Goal: Check status

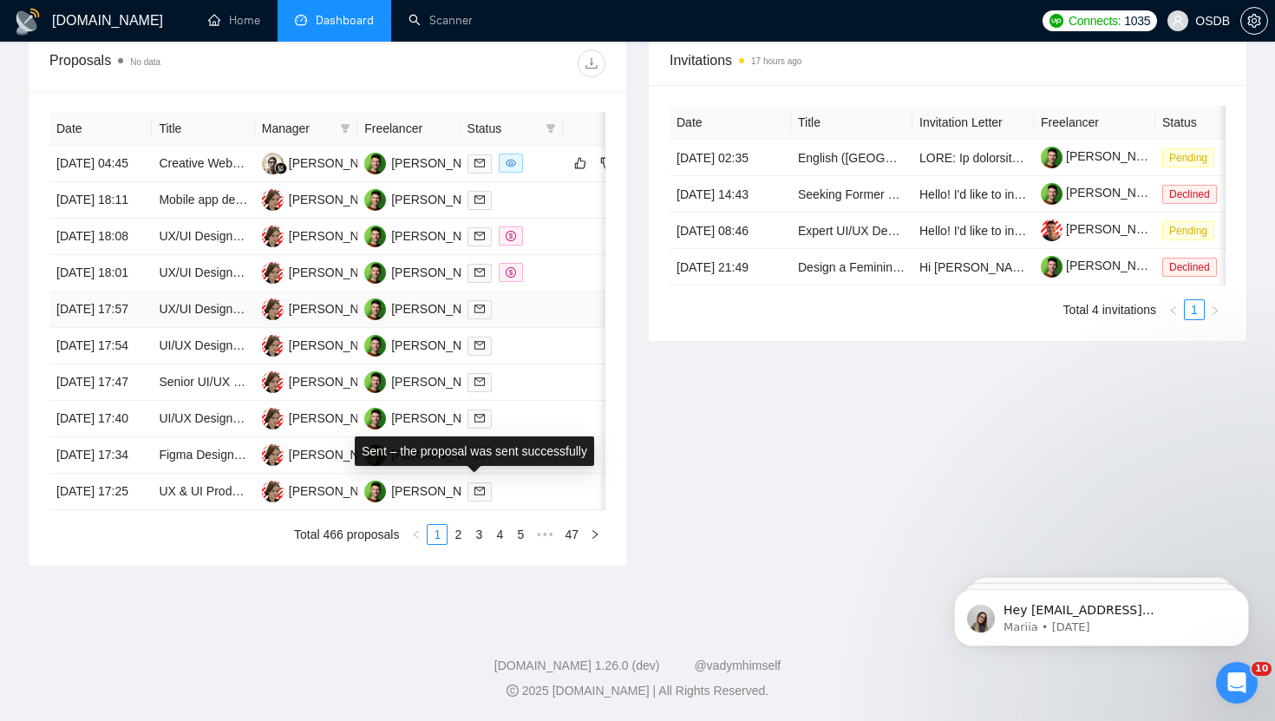
scroll to position [681, 0]
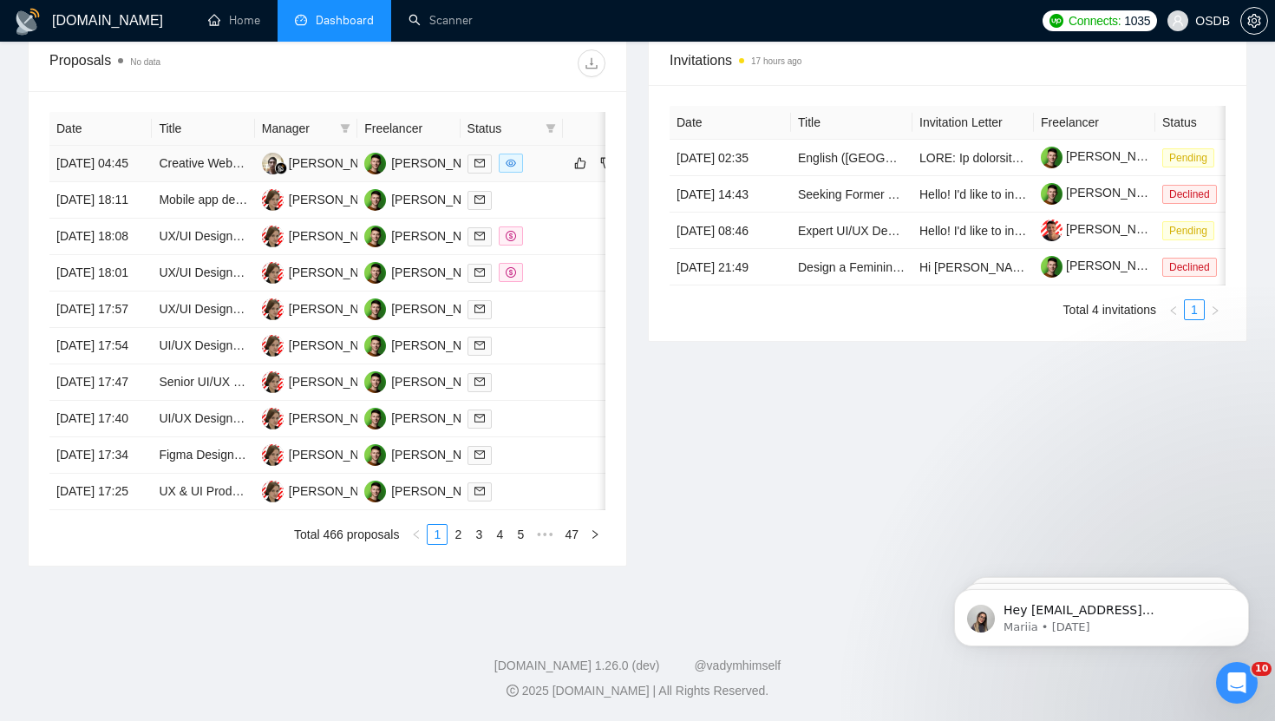
click at [537, 169] on div at bounding box center [511, 163] width 88 height 20
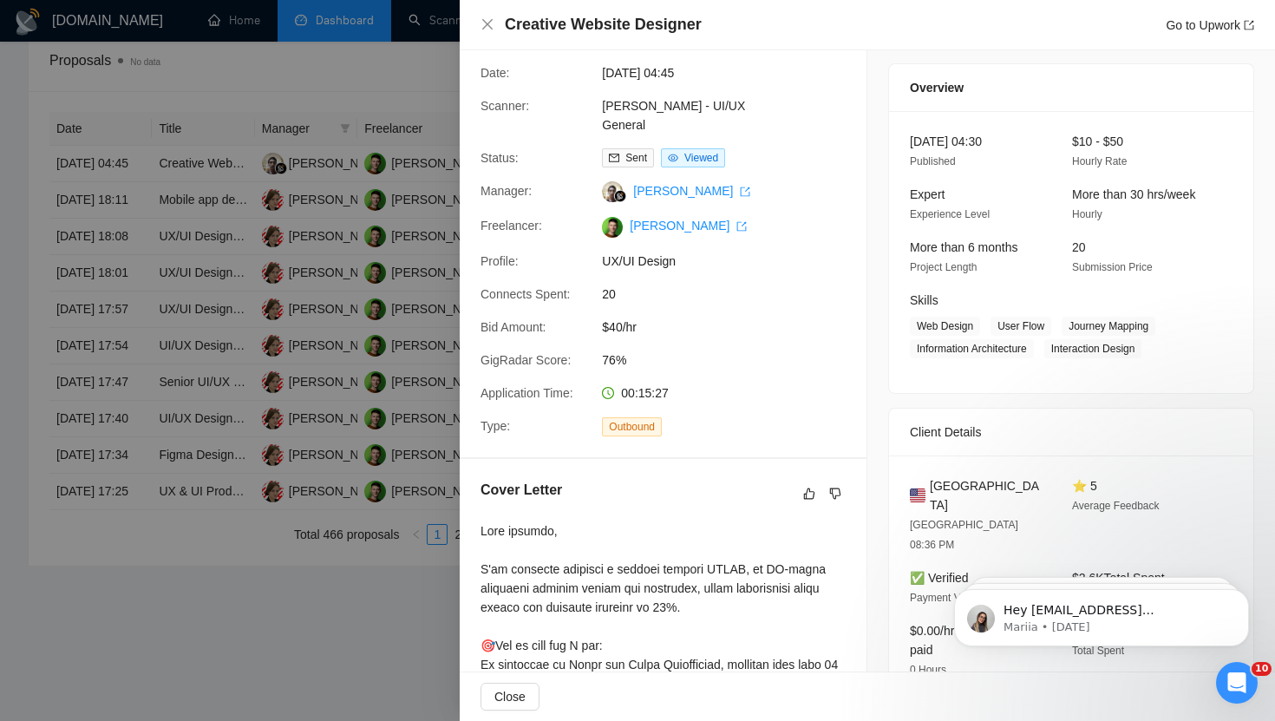
scroll to position [0, 0]
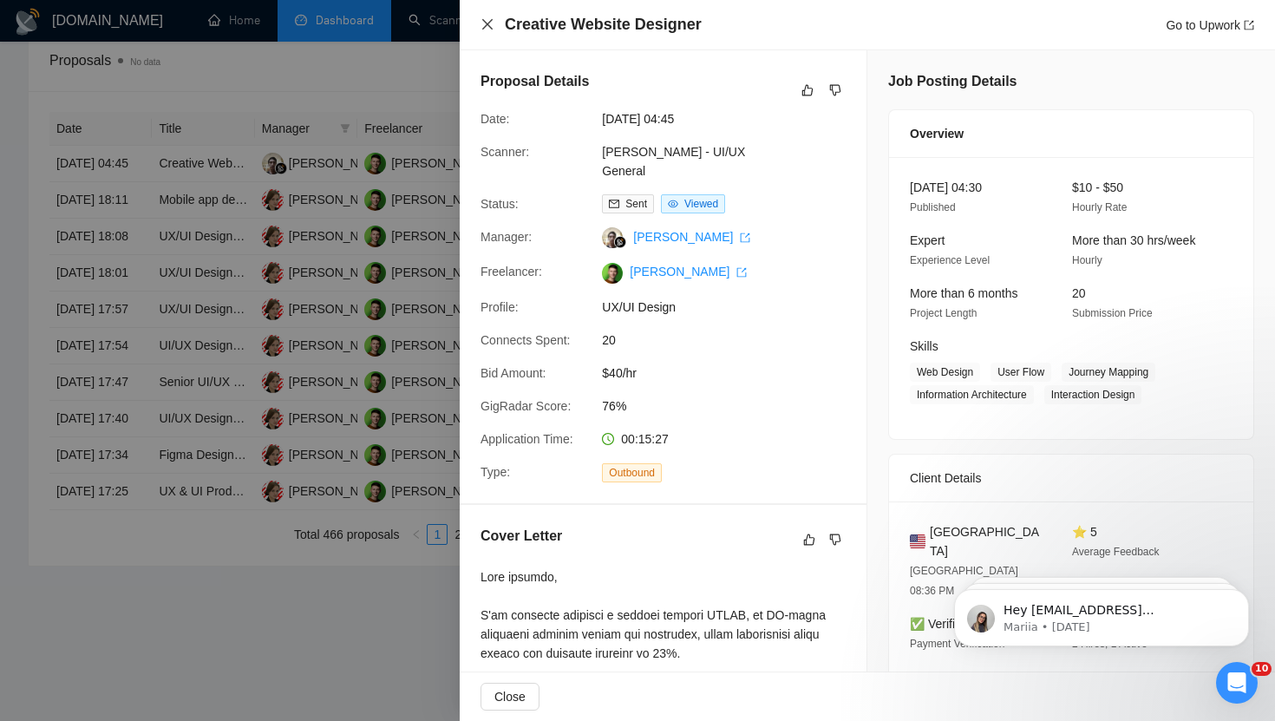
click at [487, 26] on icon "close" at bounding box center [487, 24] width 14 height 14
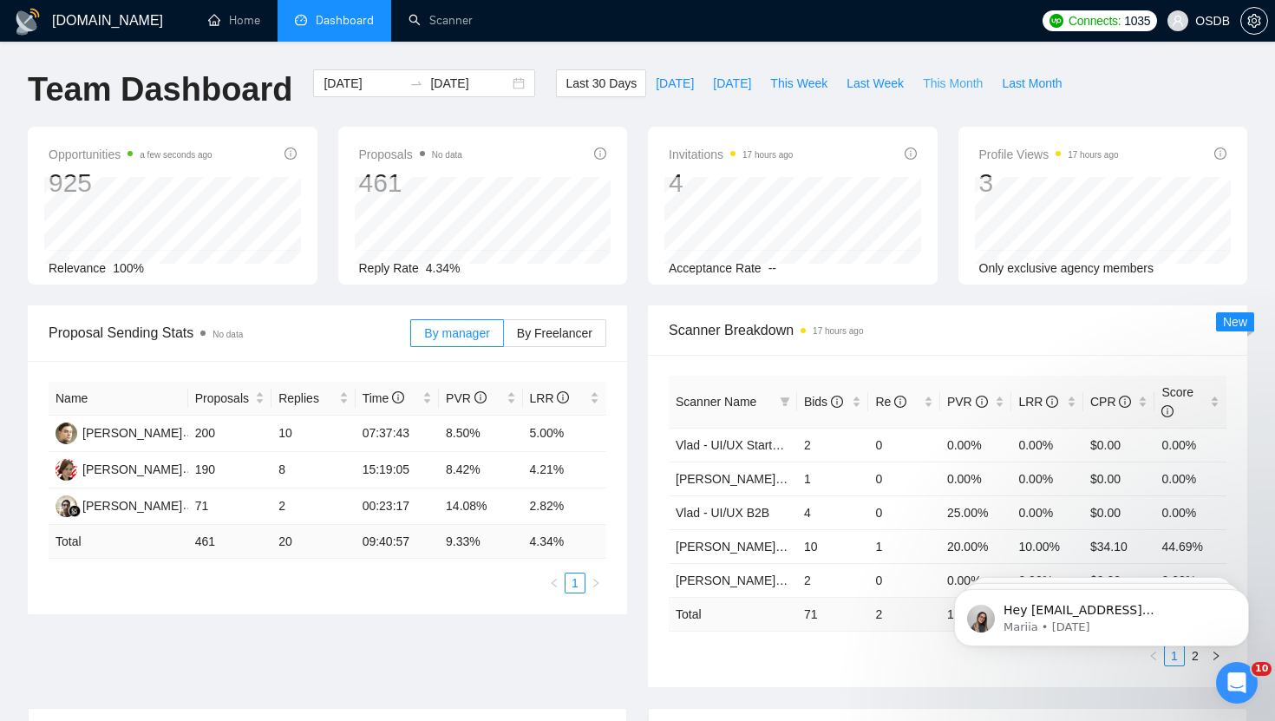
click at [775, 78] on span "This Month" at bounding box center [953, 83] width 60 height 19
type input "[DATE]"
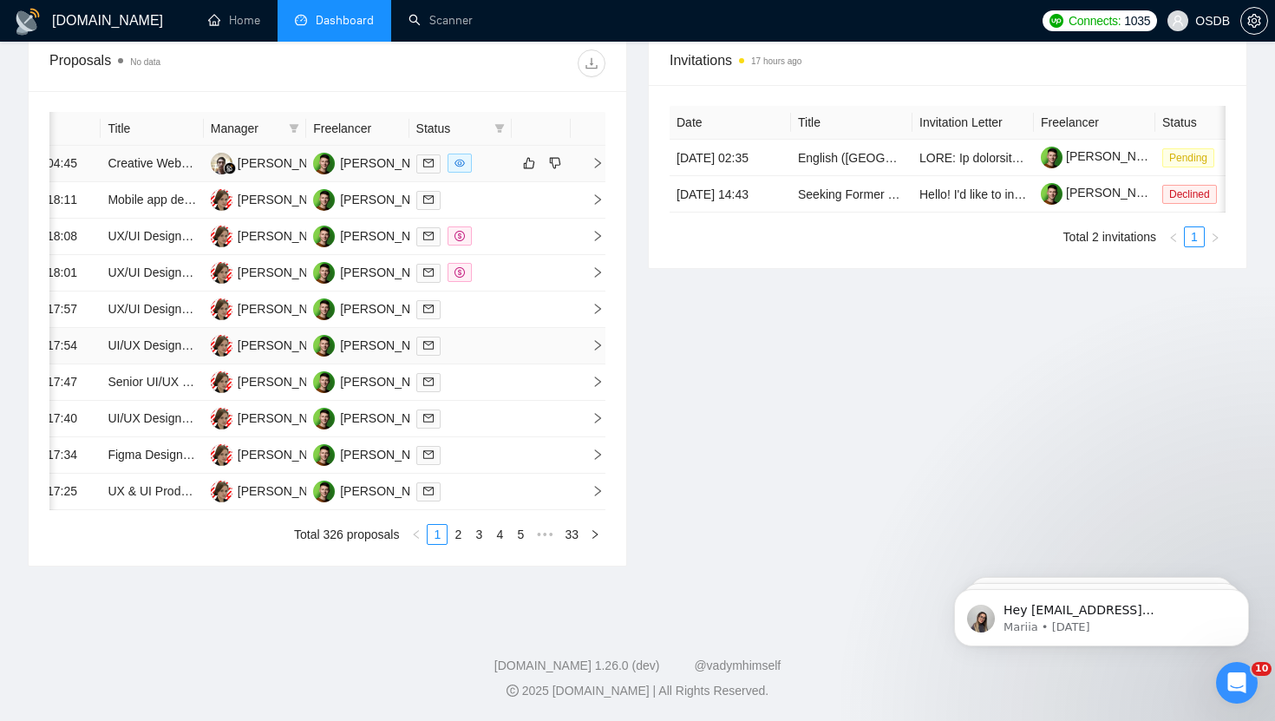
scroll to position [838, 0]
click at [451, 532] on link "2" at bounding box center [457, 534] width 19 height 19
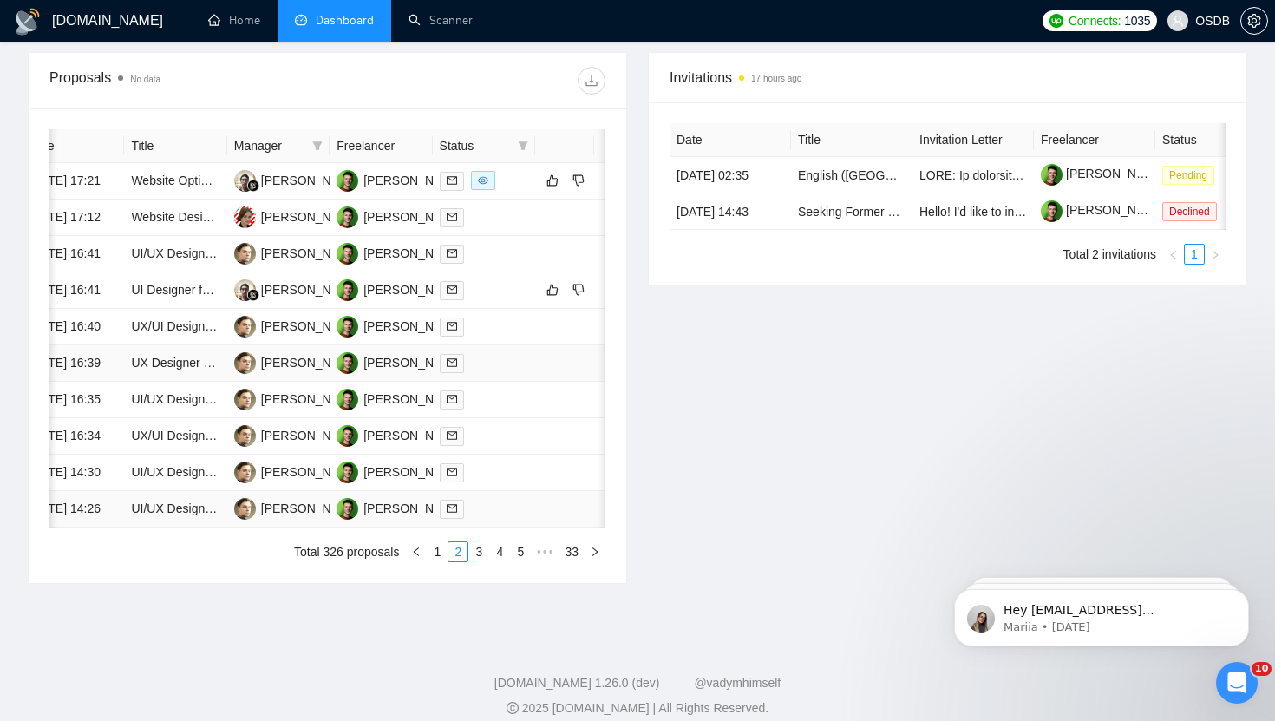
scroll to position [0, 36]
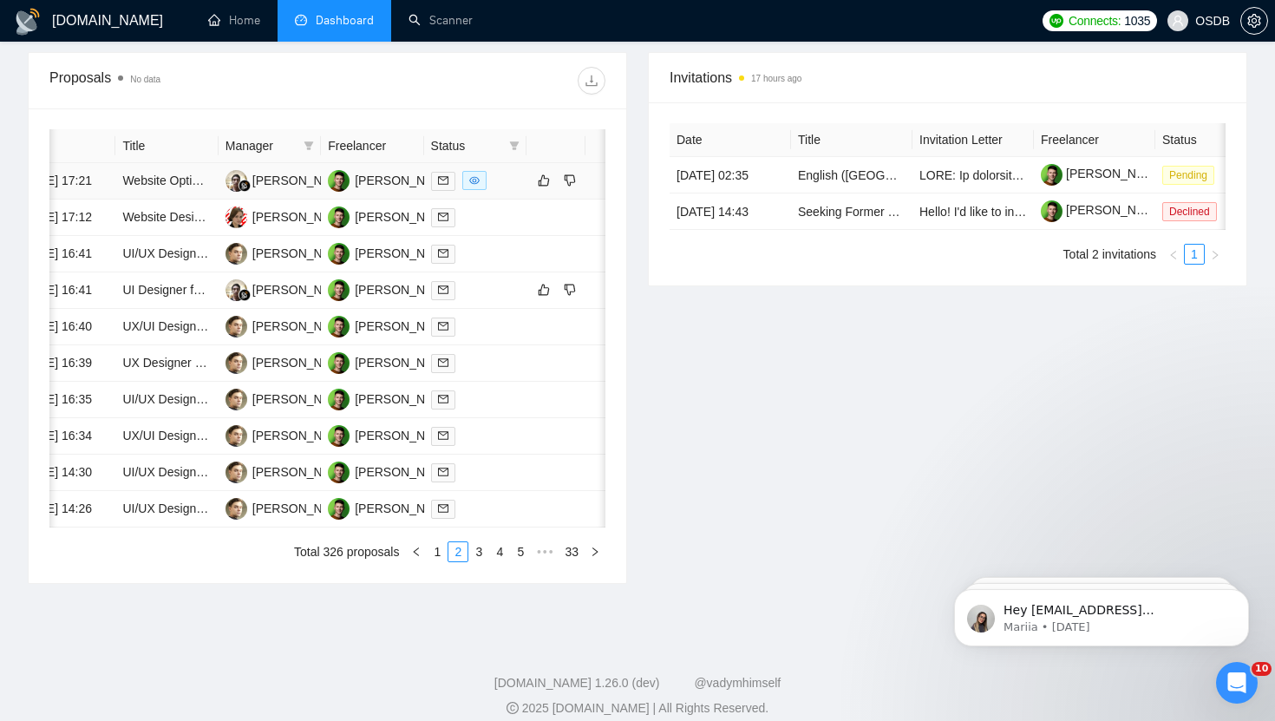
click at [504, 191] on div at bounding box center [475, 181] width 88 height 20
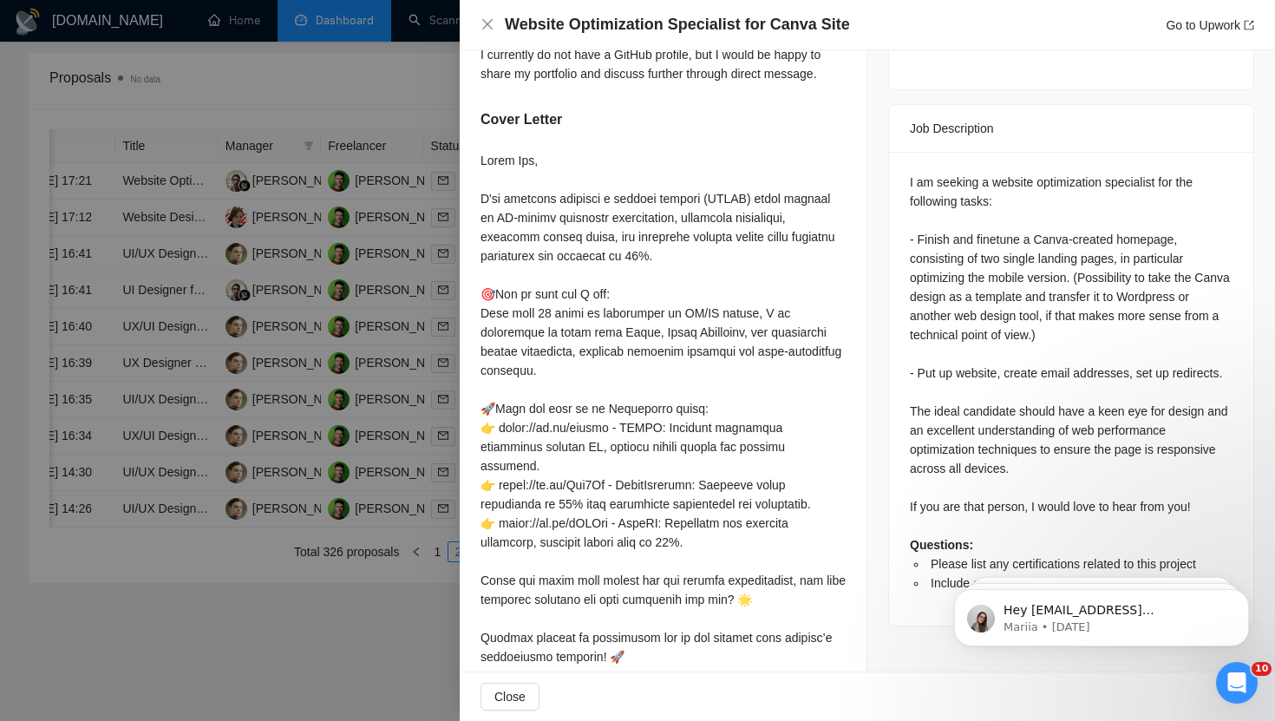
scroll to position [640, 0]
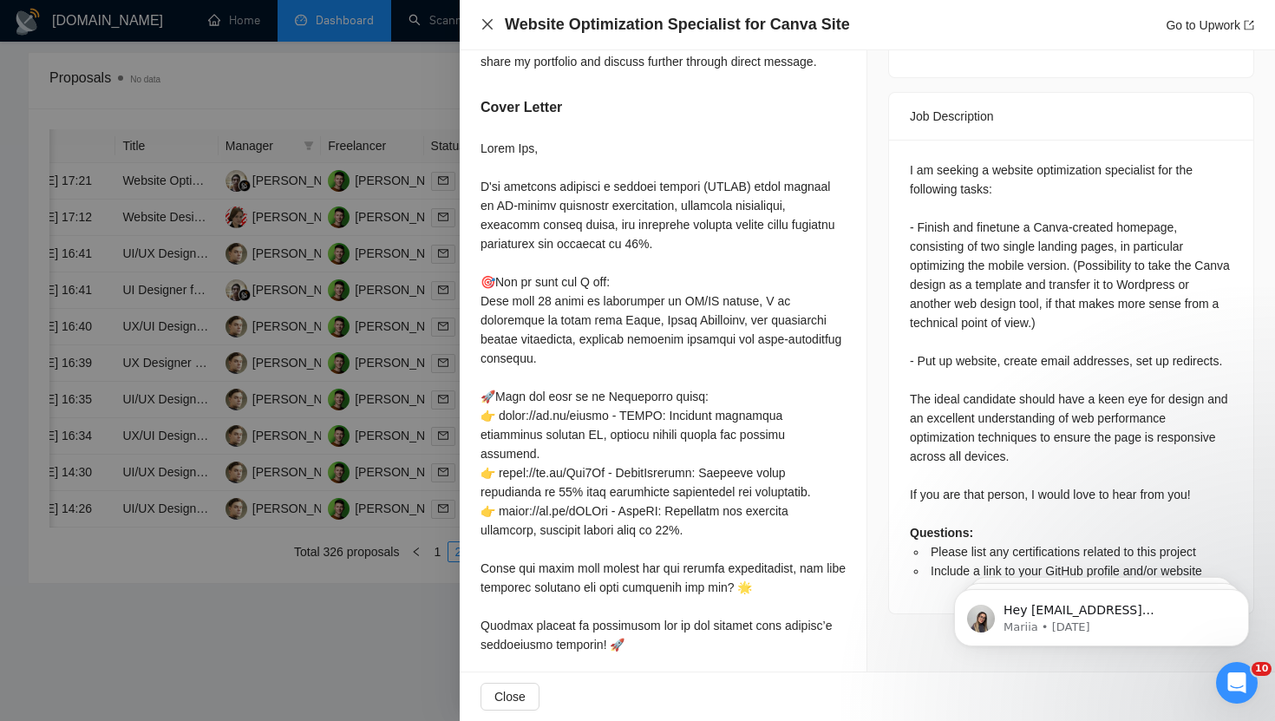
click at [481, 27] on icon "close" at bounding box center [487, 24] width 14 height 14
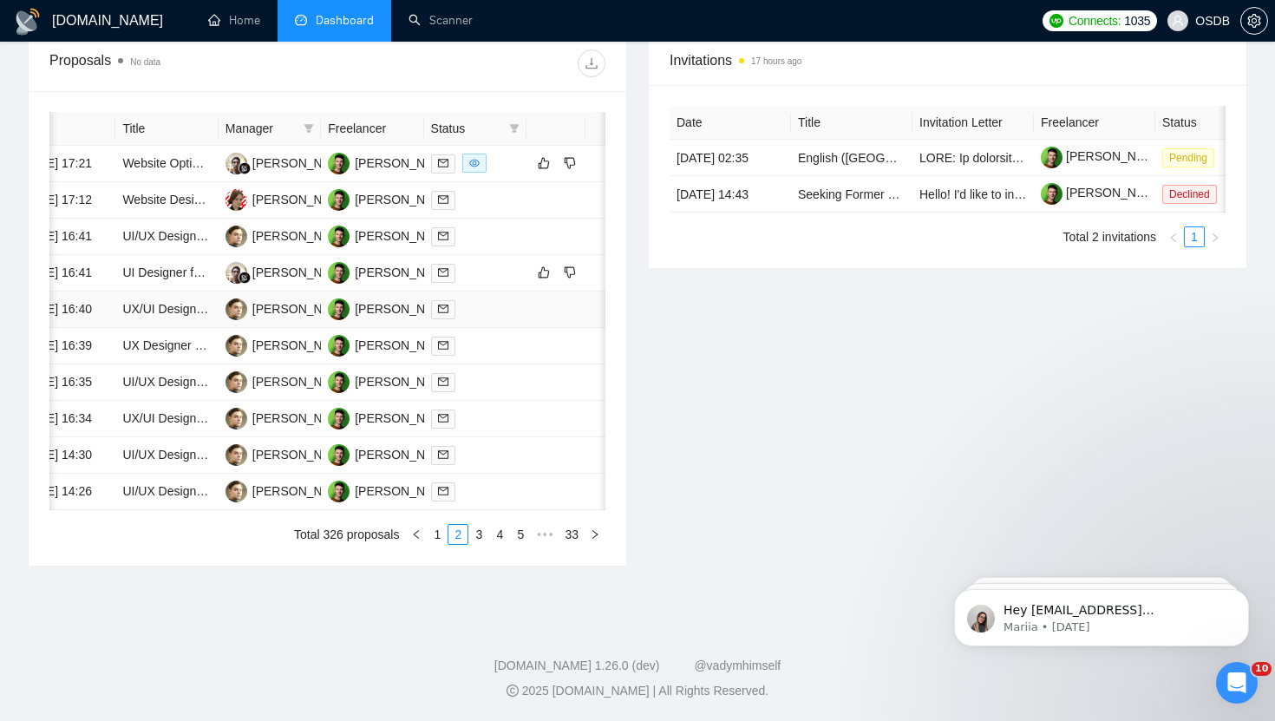
scroll to position [810, 0]
click at [476, 544] on link "3" at bounding box center [478, 534] width 19 height 19
click at [501, 544] on link "4" at bounding box center [499, 534] width 19 height 19
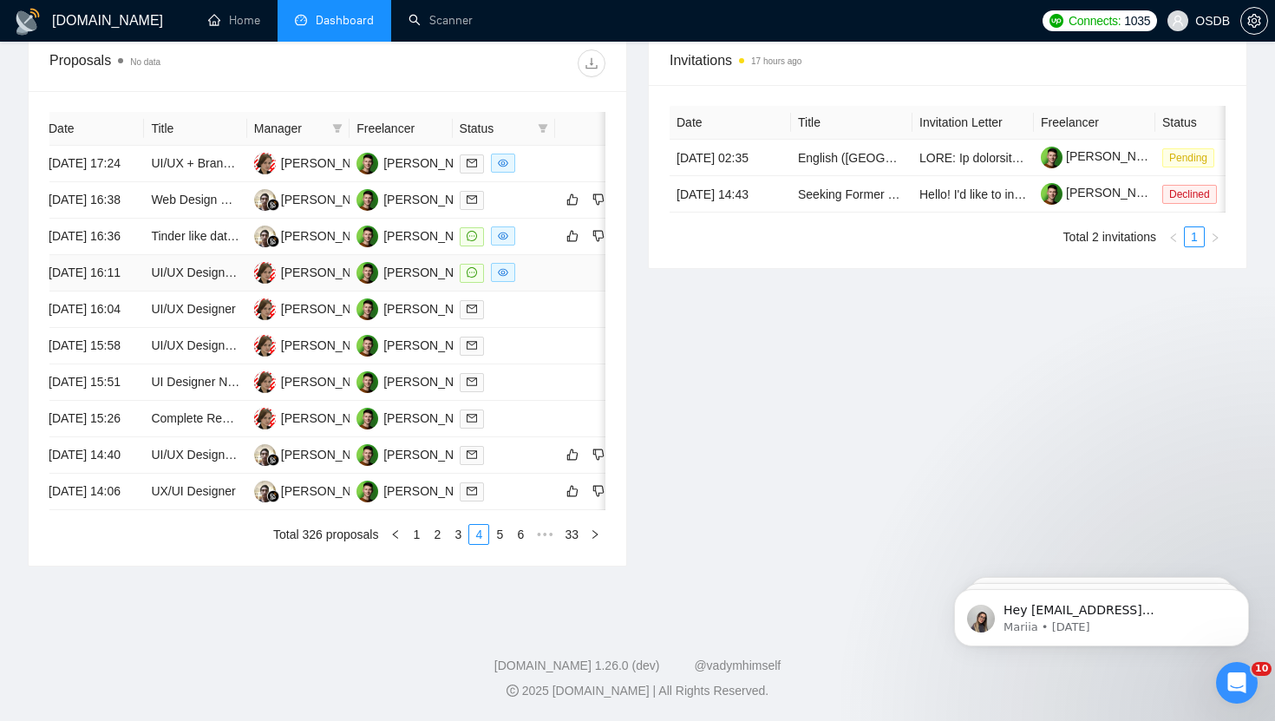
scroll to position [0, 0]
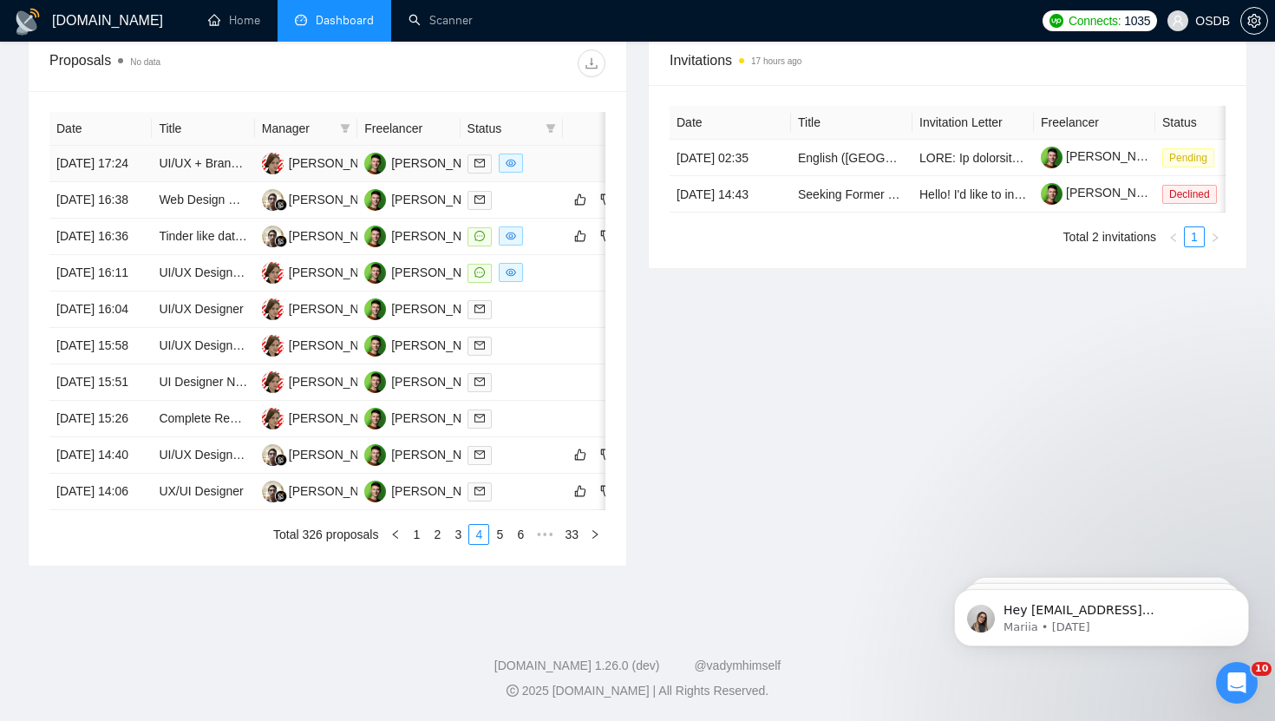
click at [548, 162] on div at bounding box center [511, 163] width 88 height 20
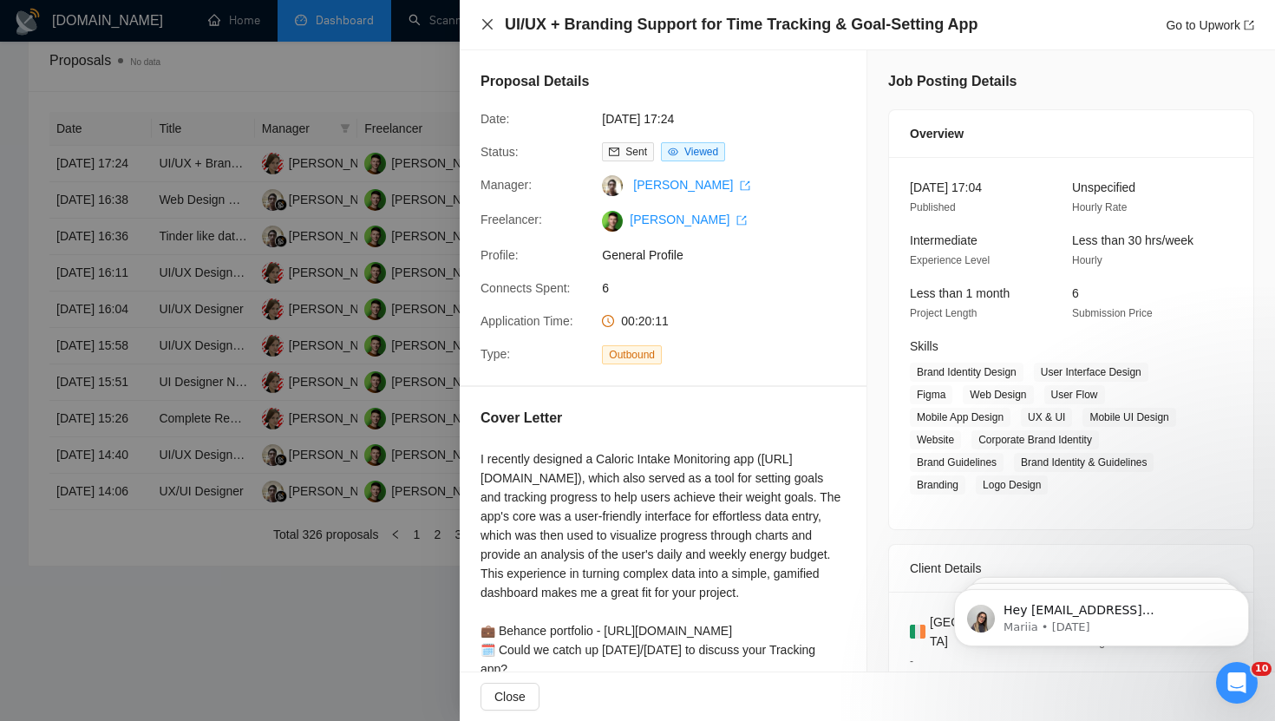
click at [484, 30] on icon "close" at bounding box center [487, 24] width 14 height 14
